Goal: Check status: Check status

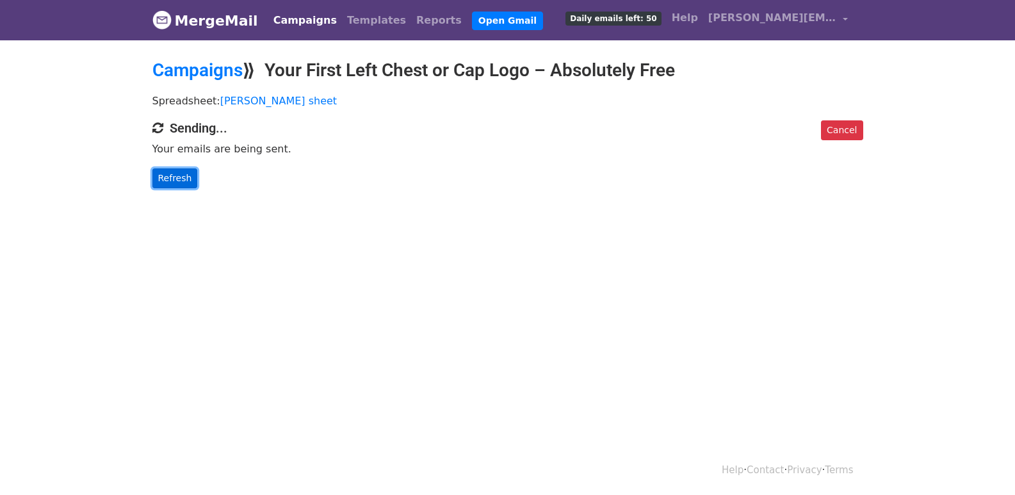
click at [154, 174] on link "Refresh" at bounding box center [174, 178] width 45 height 20
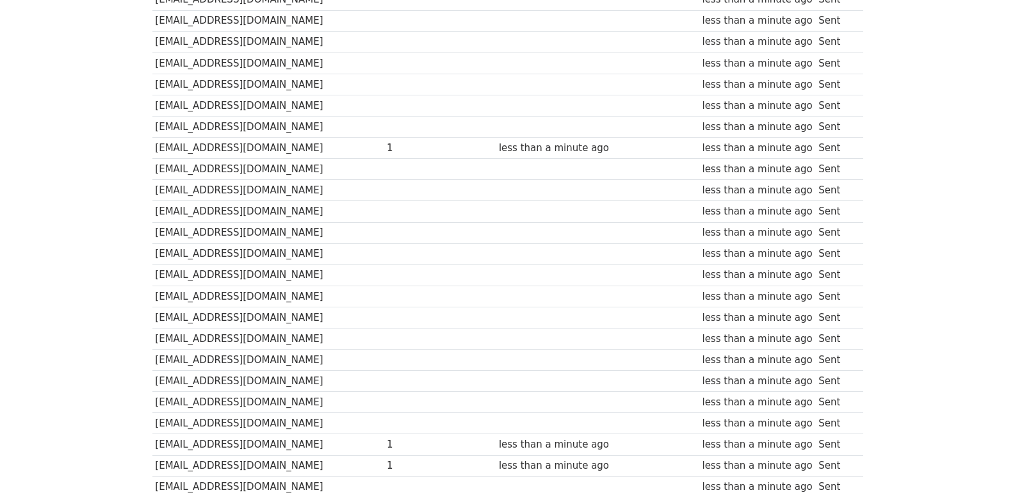
scroll to position [870, 0]
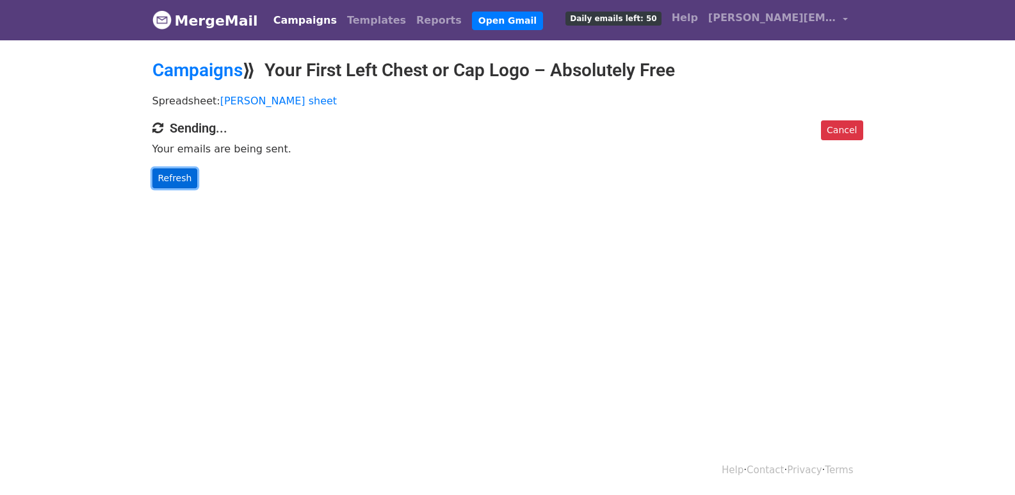
click at [157, 184] on link "Refresh" at bounding box center [174, 178] width 45 height 20
